Goal: Transaction & Acquisition: Purchase product/service

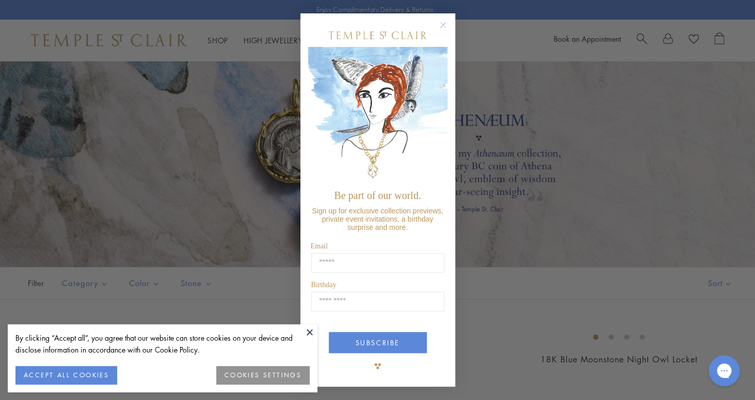
click at [42, 185] on div "Close dialog Be part of our world. Sign up for exclusive collection previews, p…" at bounding box center [377, 200] width 755 height 400
click at [442, 27] on circle "Close dialog" at bounding box center [443, 25] width 12 height 12
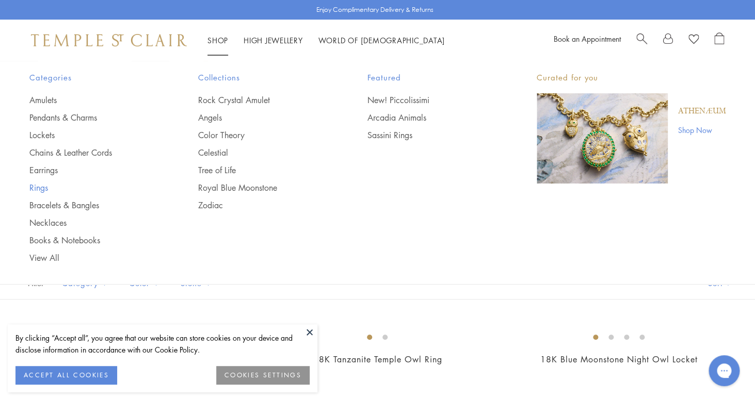
click at [40, 187] on link "Rings" at bounding box center [93, 187] width 128 height 11
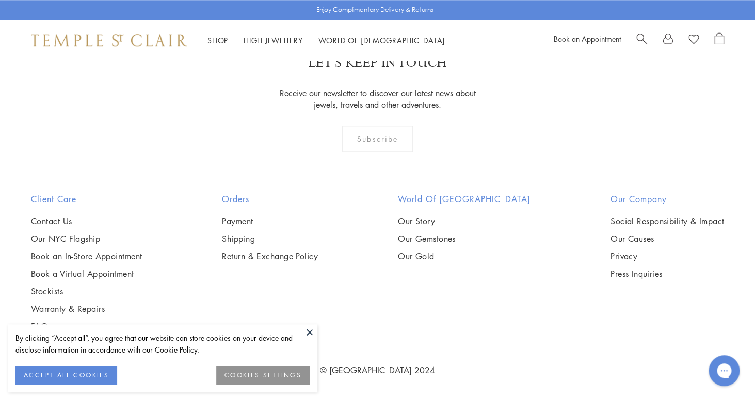
scroll to position [4711, 0]
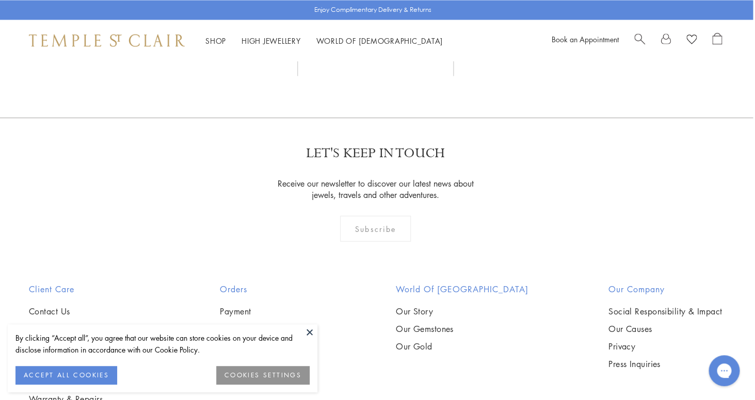
scroll to position [734, 1]
